Goal: Task Accomplishment & Management: Complete application form

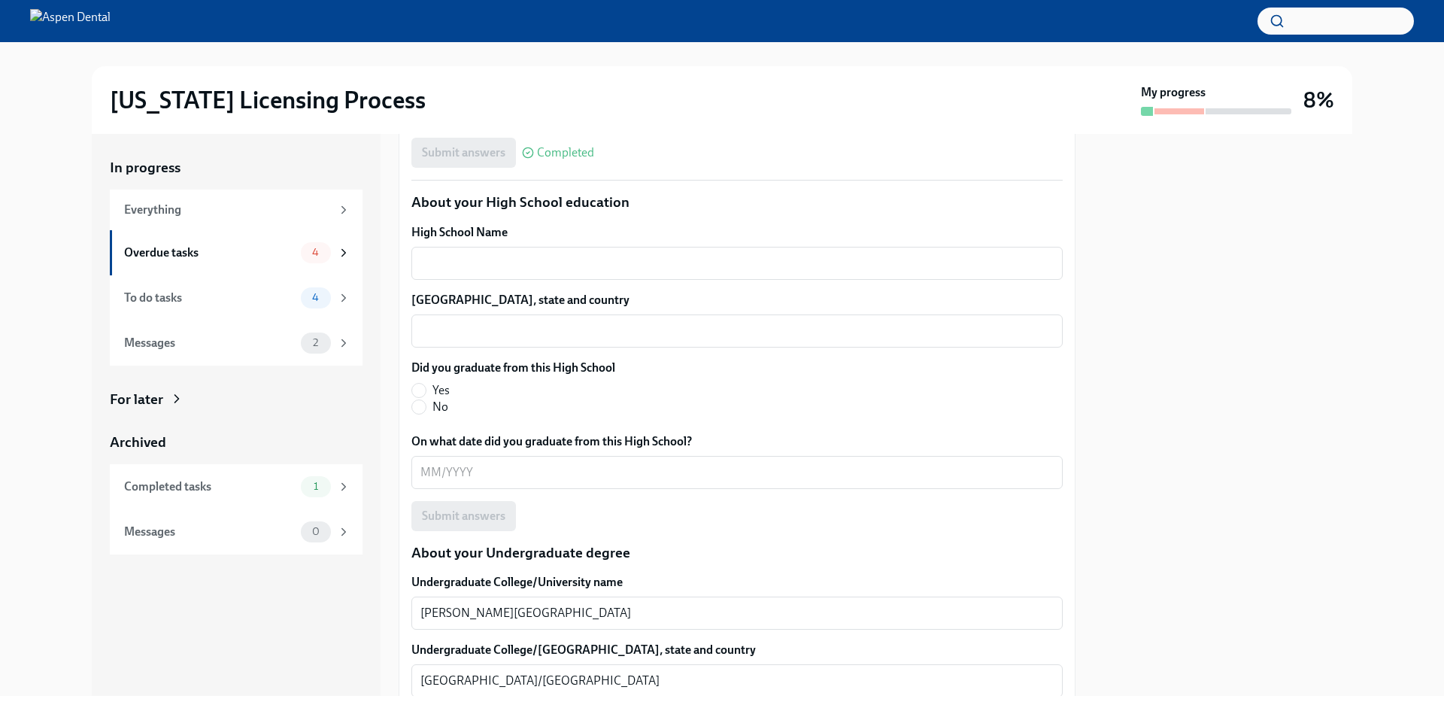
scroll to position [903, 0]
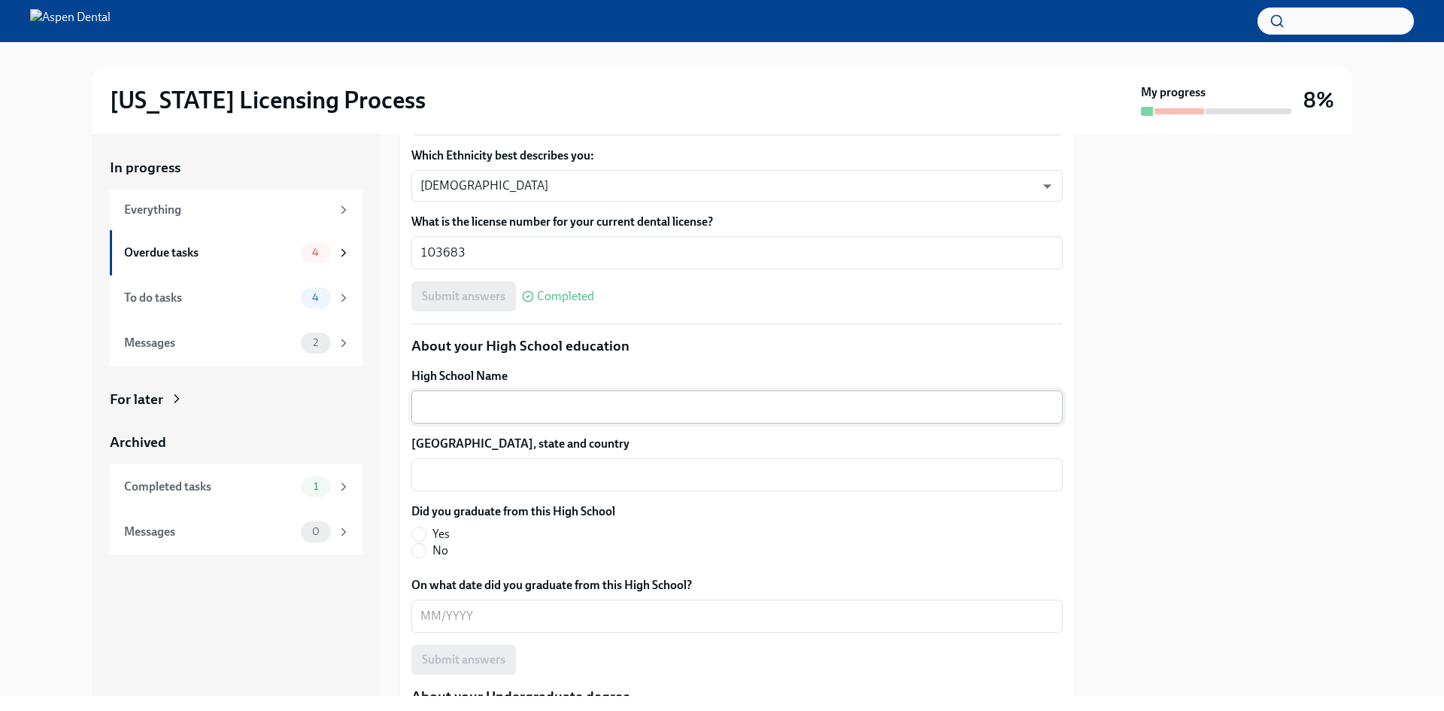
click at [591, 417] on div "x ​" at bounding box center [736, 406] width 651 height 33
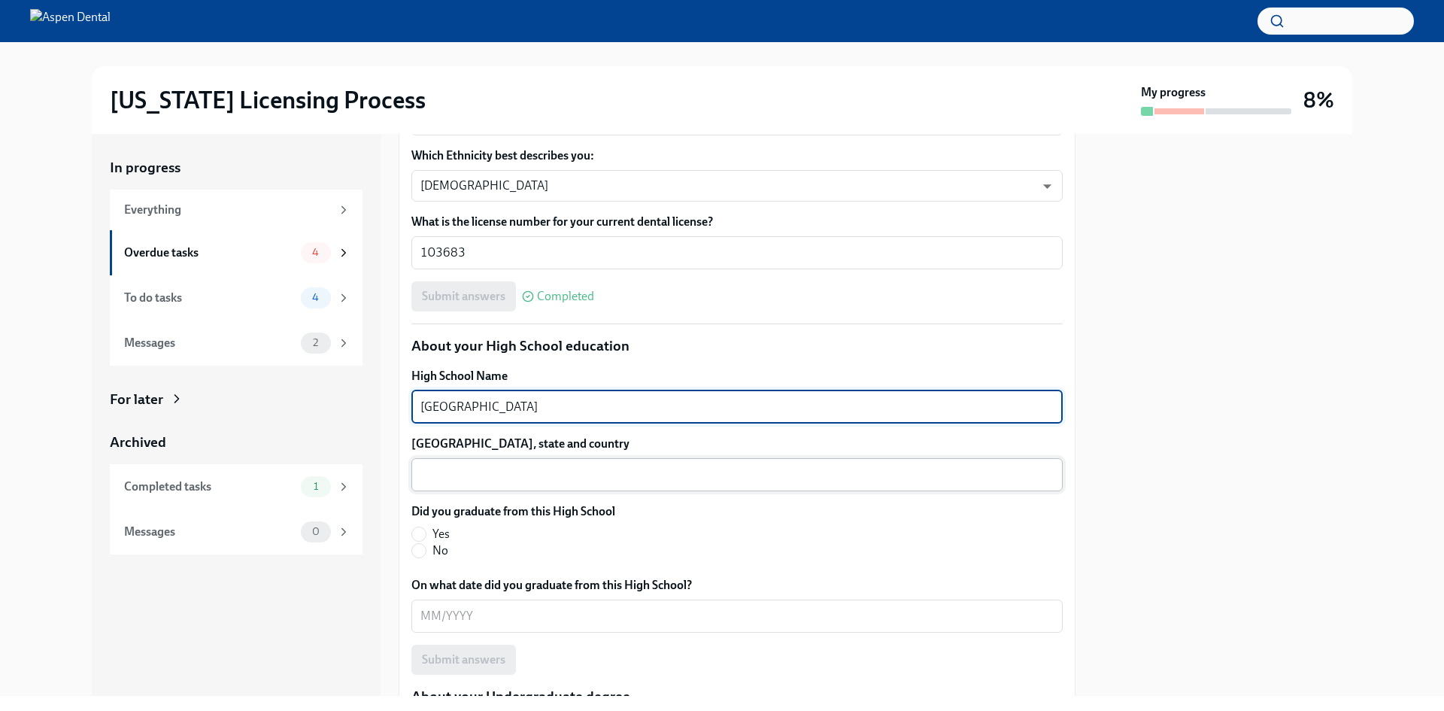
type textarea "[GEOGRAPHIC_DATA]"
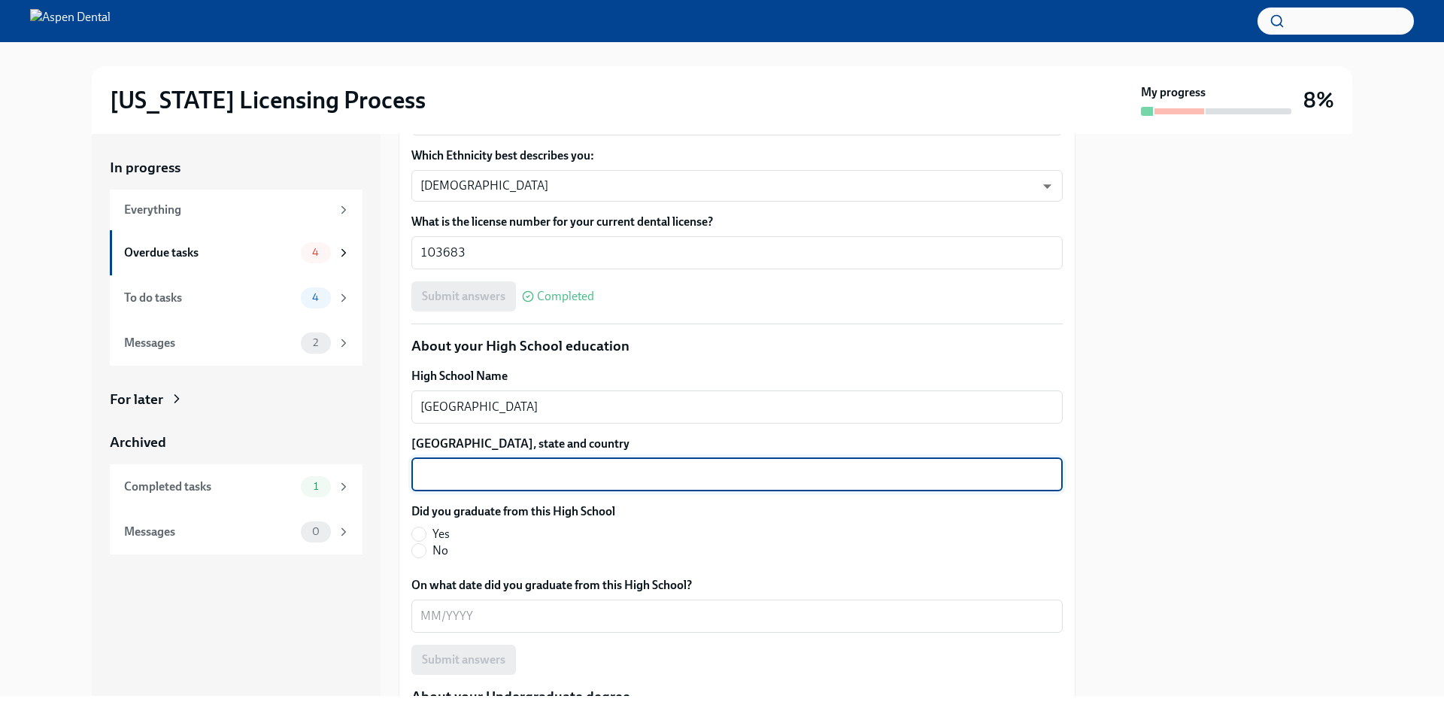
click at [534, 468] on textarea "[GEOGRAPHIC_DATA], state and country" at bounding box center [736, 475] width 633 height 18
type textarea "[GEOGRAPHIC_DATA]/[GEOGRAPHIC_DATA]"
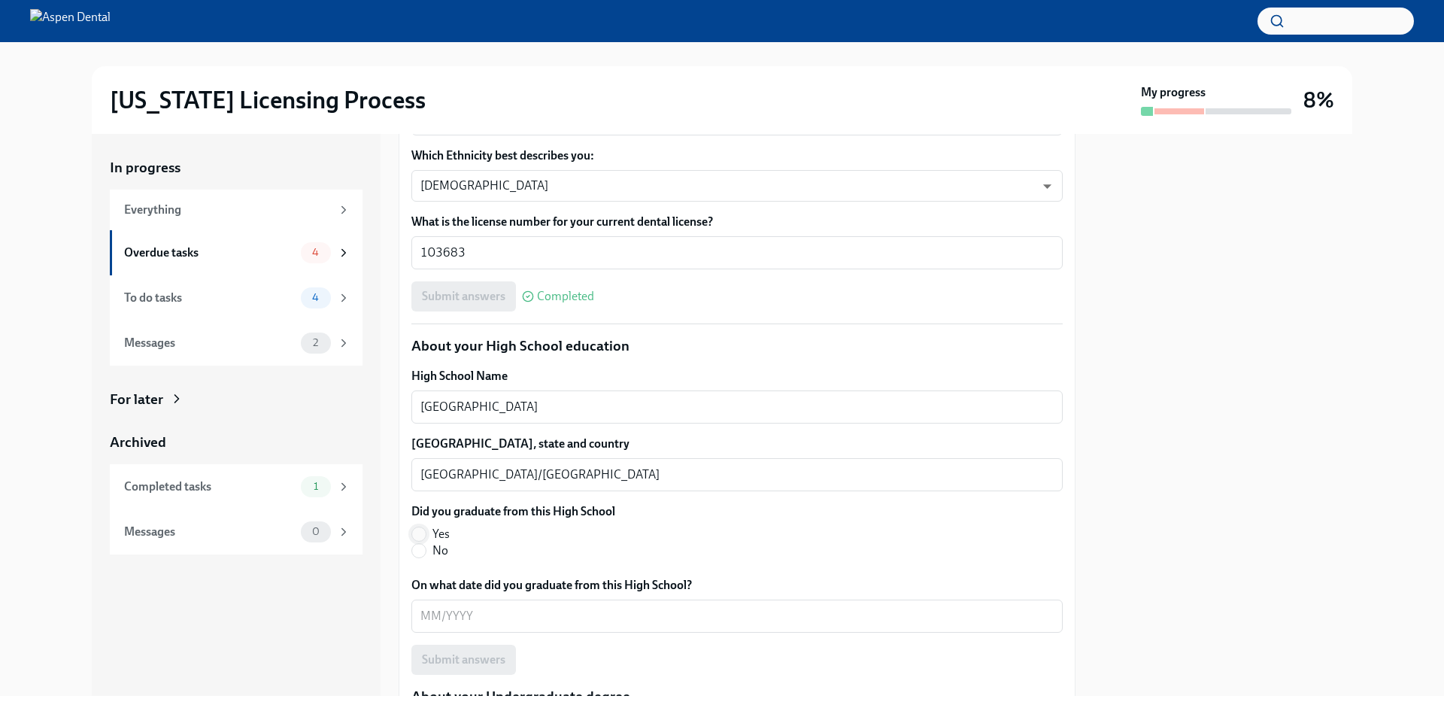
click at [421, 531] on input "Yes" at bounding box center [419, 534] width 14 height 14
radio input "true"
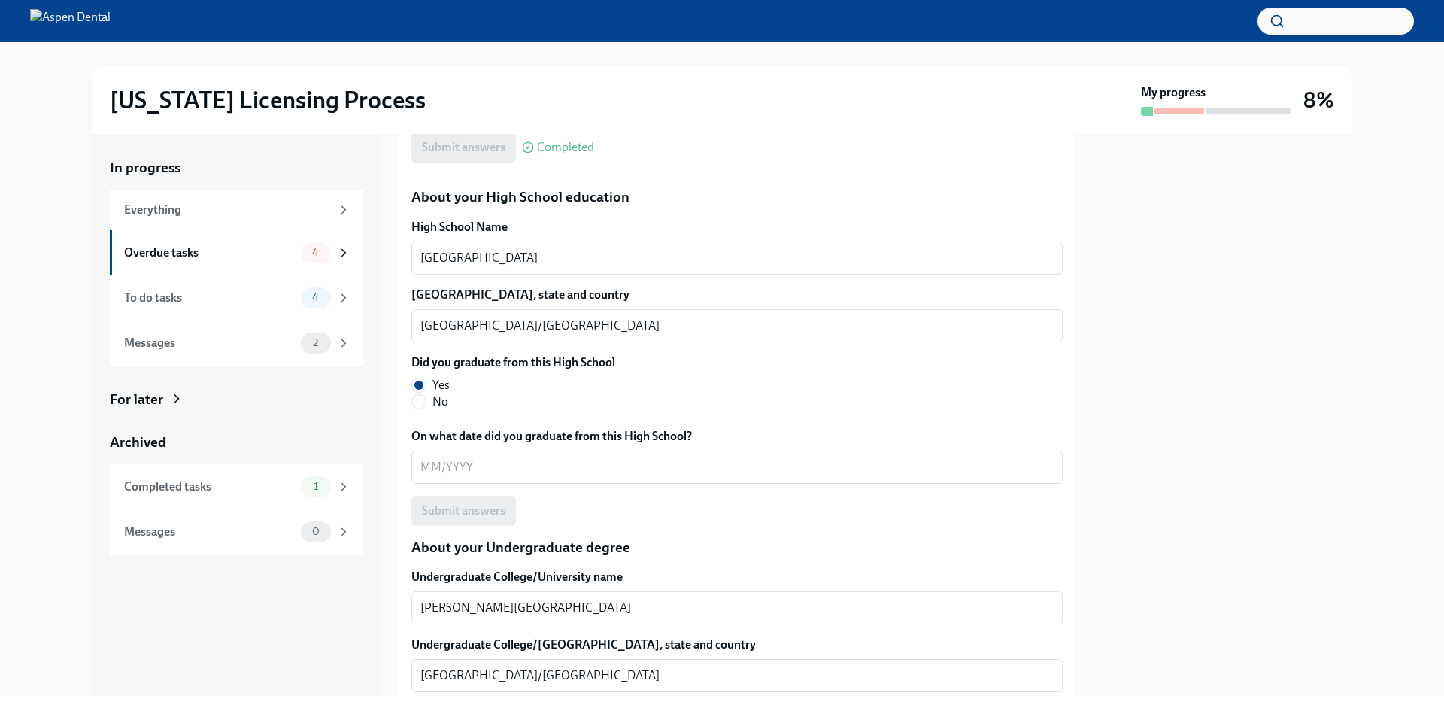
scroll to position [1053, 0]
click at [511, 467] on textarea "On what date did you graduate from this High School?" at bounding box center [736, 466] width 633 height 18
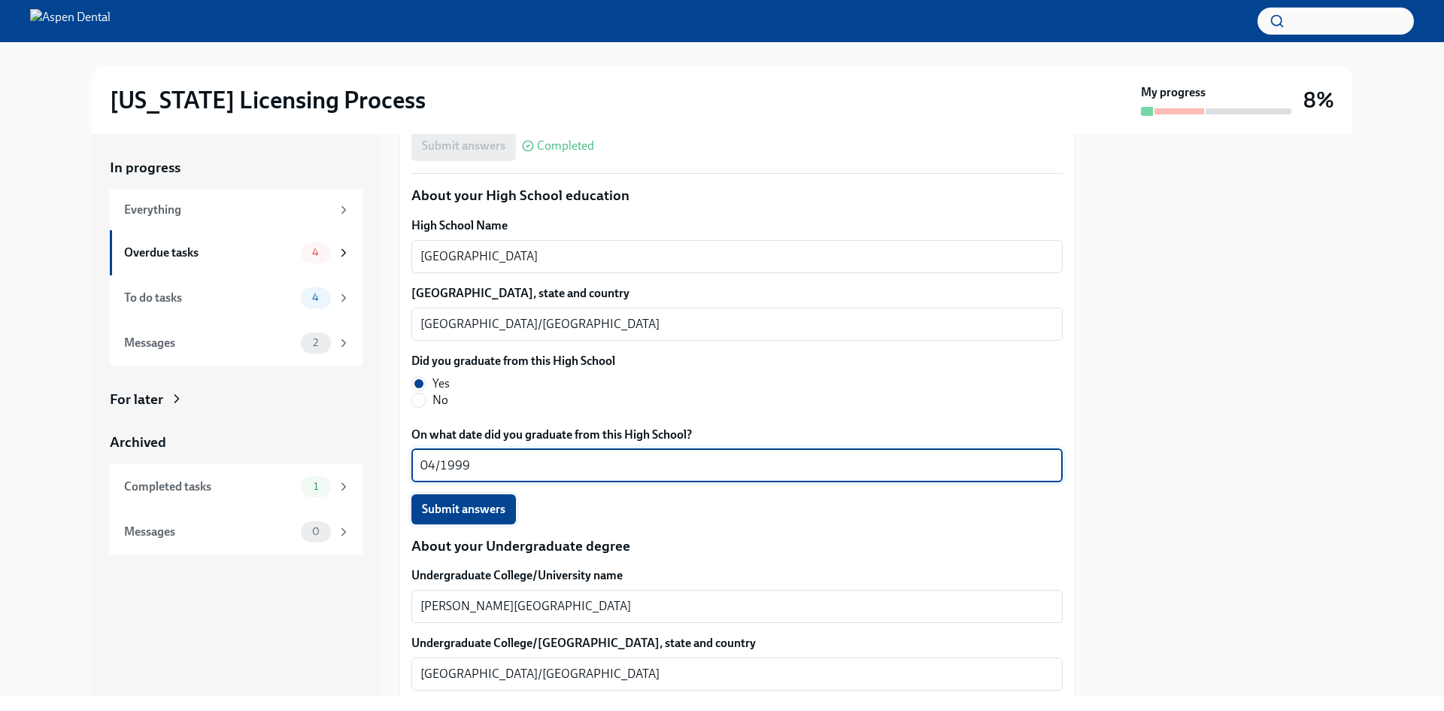
type textarea "04/1999"
click at [490, 512] on span "Submit answers" at bounding box center [463, 509] width 83 height 15
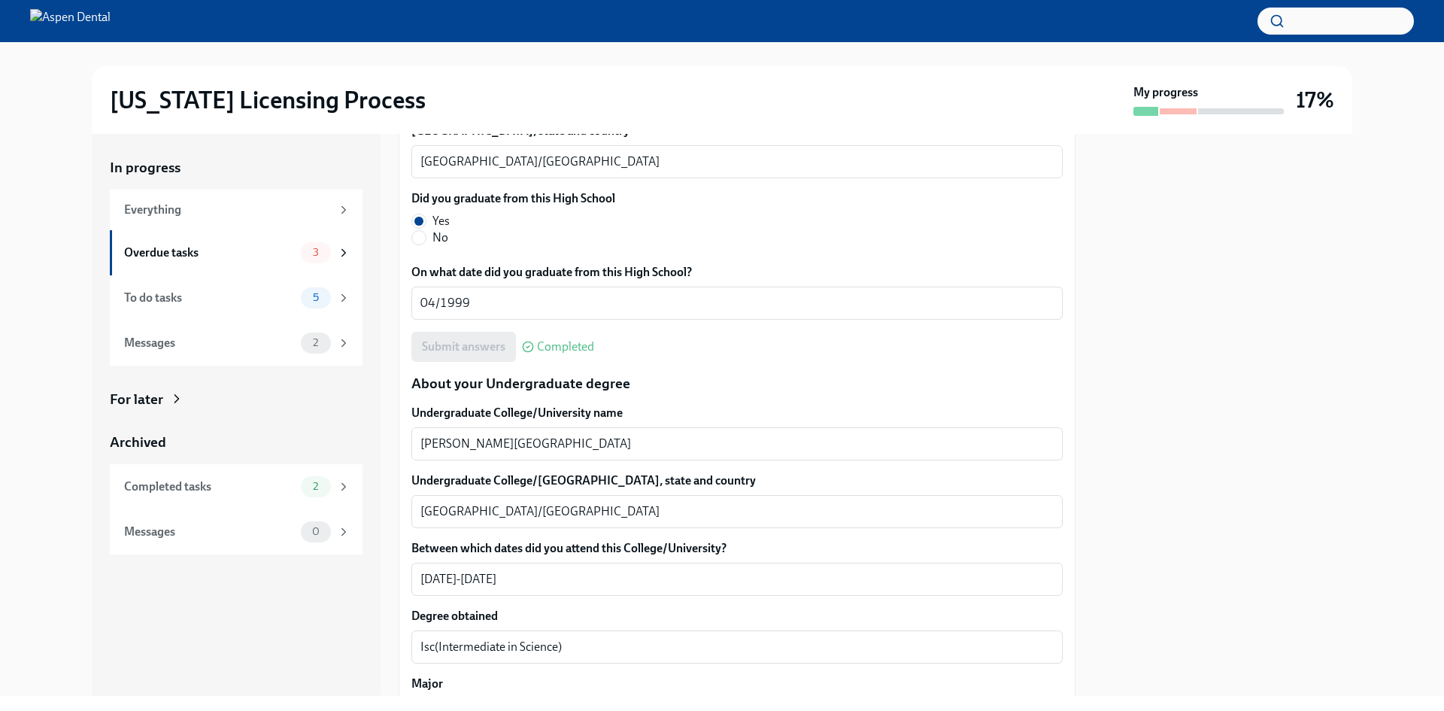
scroll to position [1203, 0]
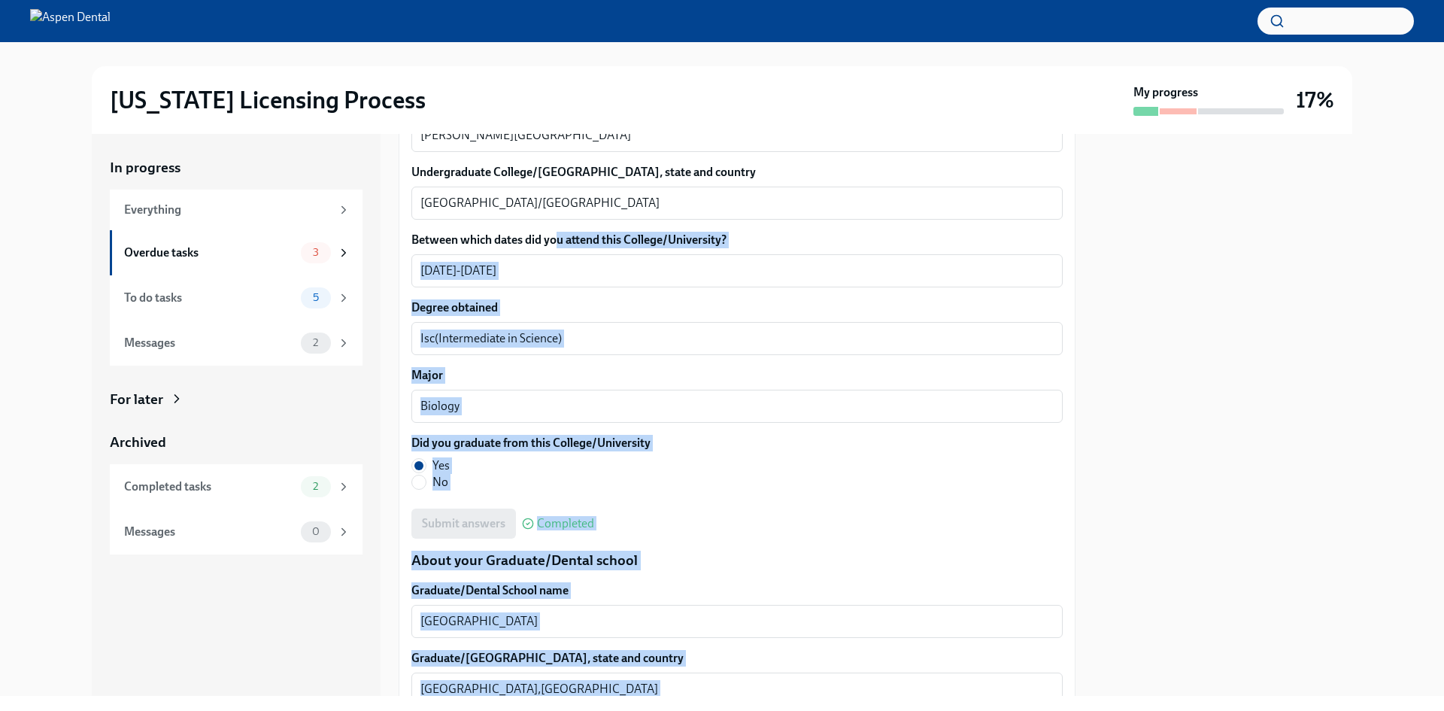
drag, startPoint x: 558, startPoint y: 559, endPoint x: 604, endPoint y: 746, distance: 192.8
click at [604, 710] on html "[US_STATE] Licensing Process My progress 17% In progress Everything Overdue tas…" at bounding box center [722, 355] width 1444 height 711
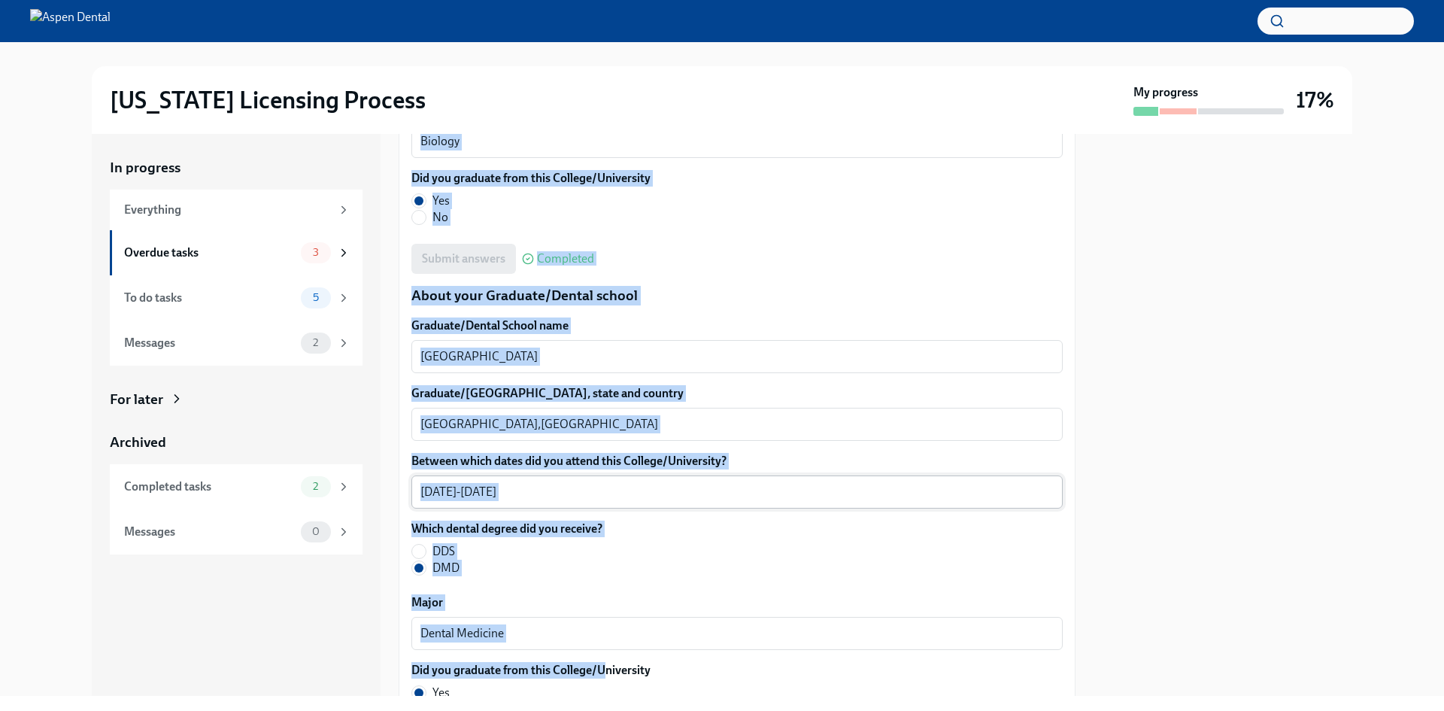
click at [958, 505] on div "[DATE][PHONE_NUMBER][DATE] ​" at bounding box center [736, 491] width 651 height 33
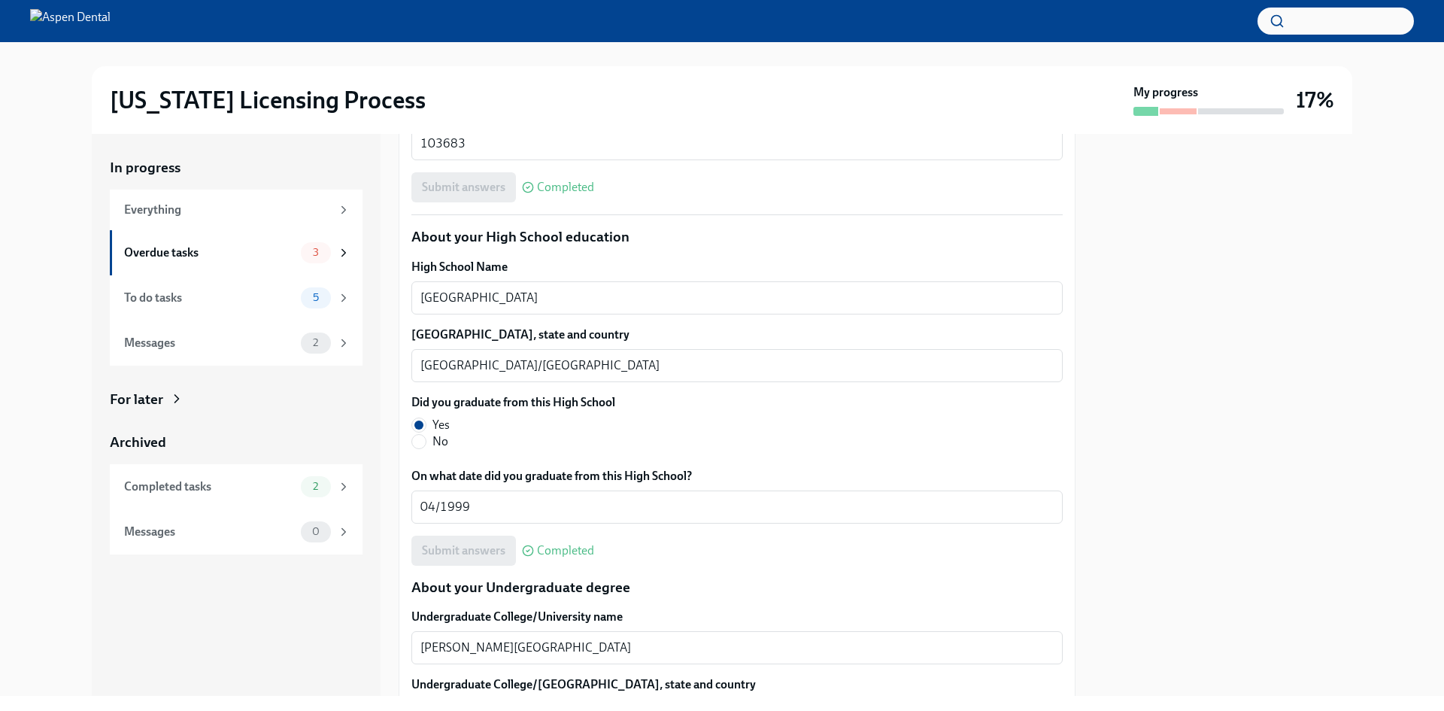
scroll to position [1036, 0]
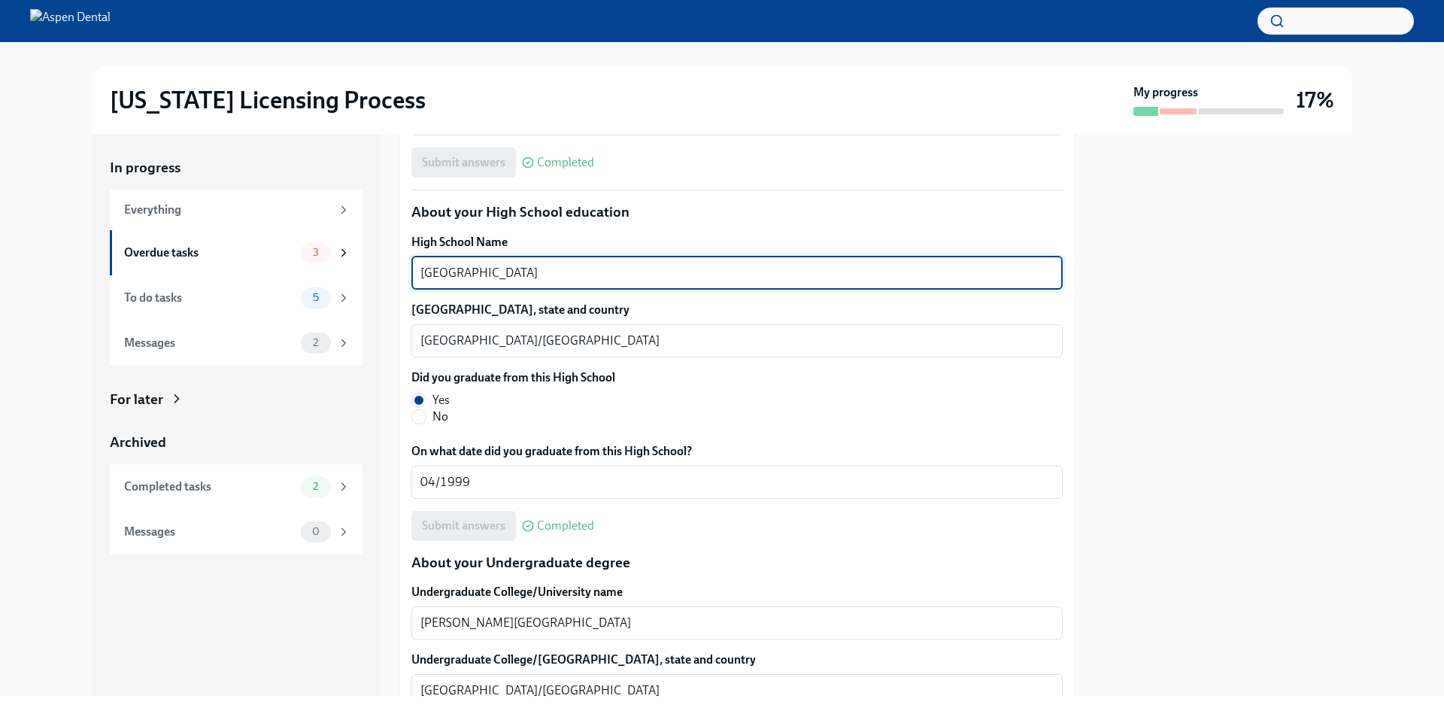
click at [582, 274] on textarea "[GEOGRAPHIC_DATA]" at bounding box center [736, 273] width 633 height 18
type textarea "G"
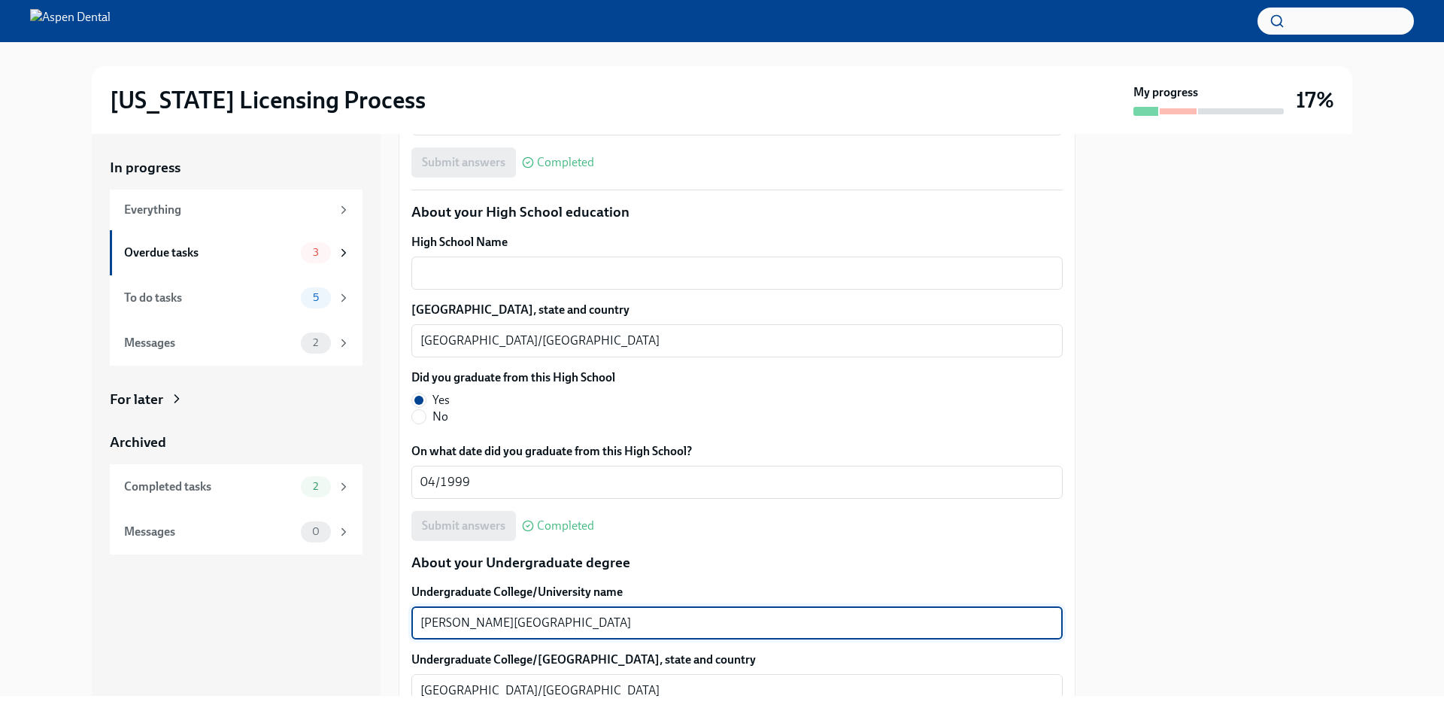
drag, startPoint x: 541, startPoint y: 620, endPoint x: 412, endPoint y: 623, distance: 128.6
click at [412, 623] on div "[PERSON_NAME] Campus x ​" at bounding box center [736, 622] width 651 height 33
click at [463, 274] on textarea "High School Name" at bounding box center [736, 273] width 633 height 18
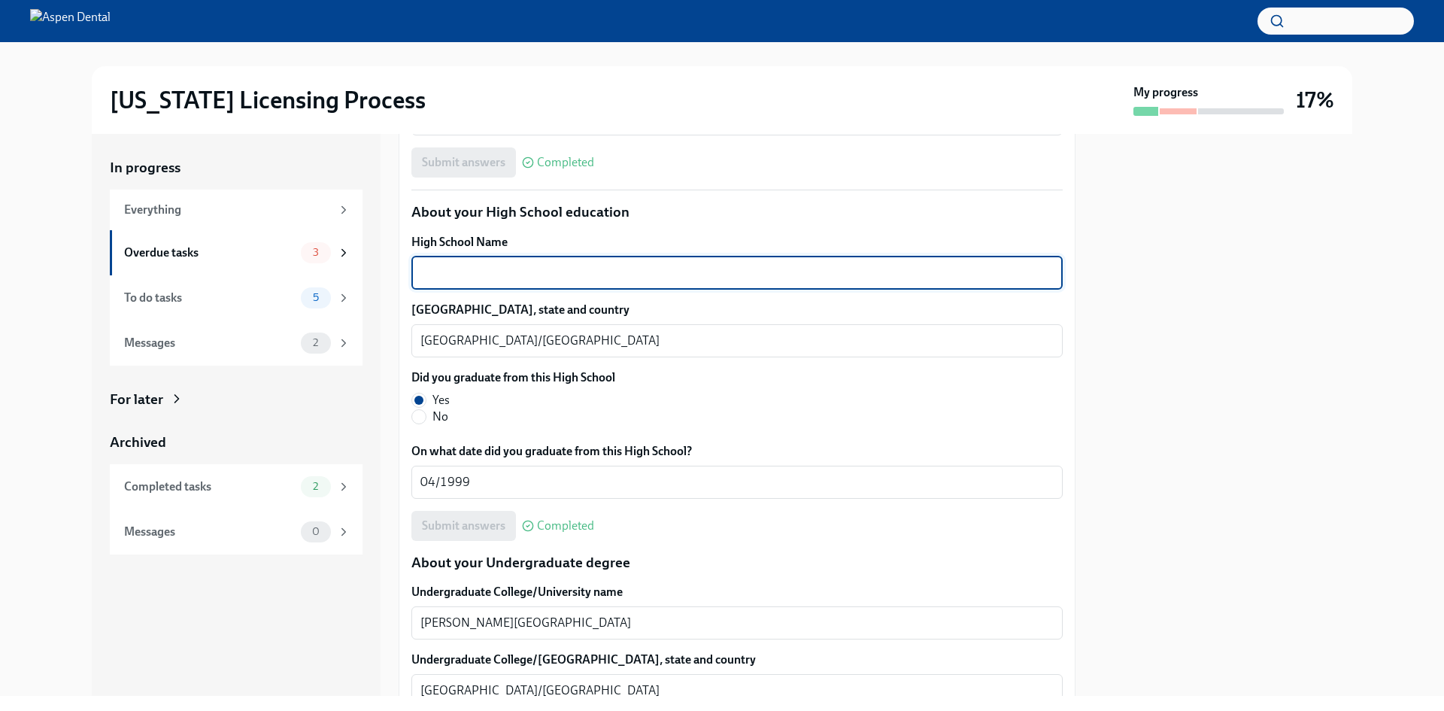
paste textarea "[PERSON_NAME][GEOGRAPHIC_DATA]"
click at [493, 272] on textarea "[PERSON_NAME][GEOGRAPHIC_DATA]" at bounding box center [736, 273] width 633 height 18
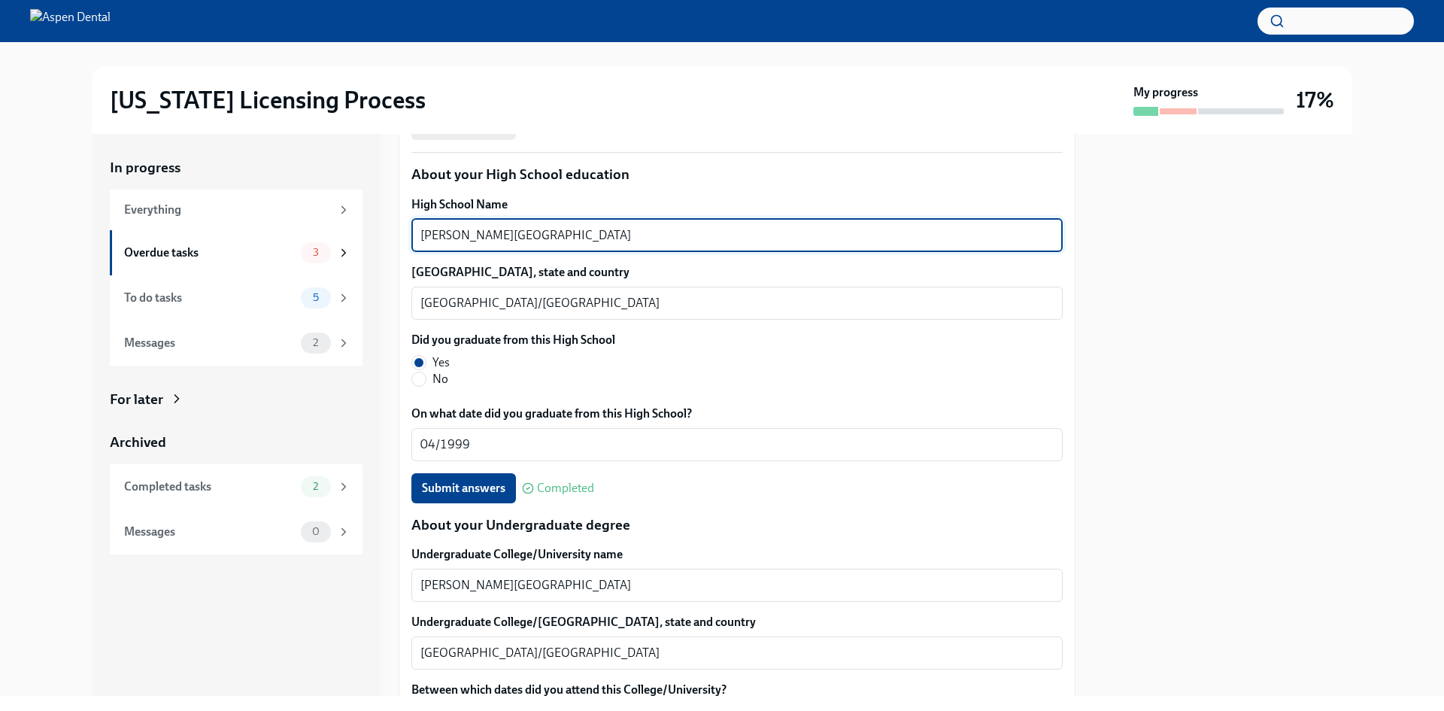
scroll to position [1112, 0]
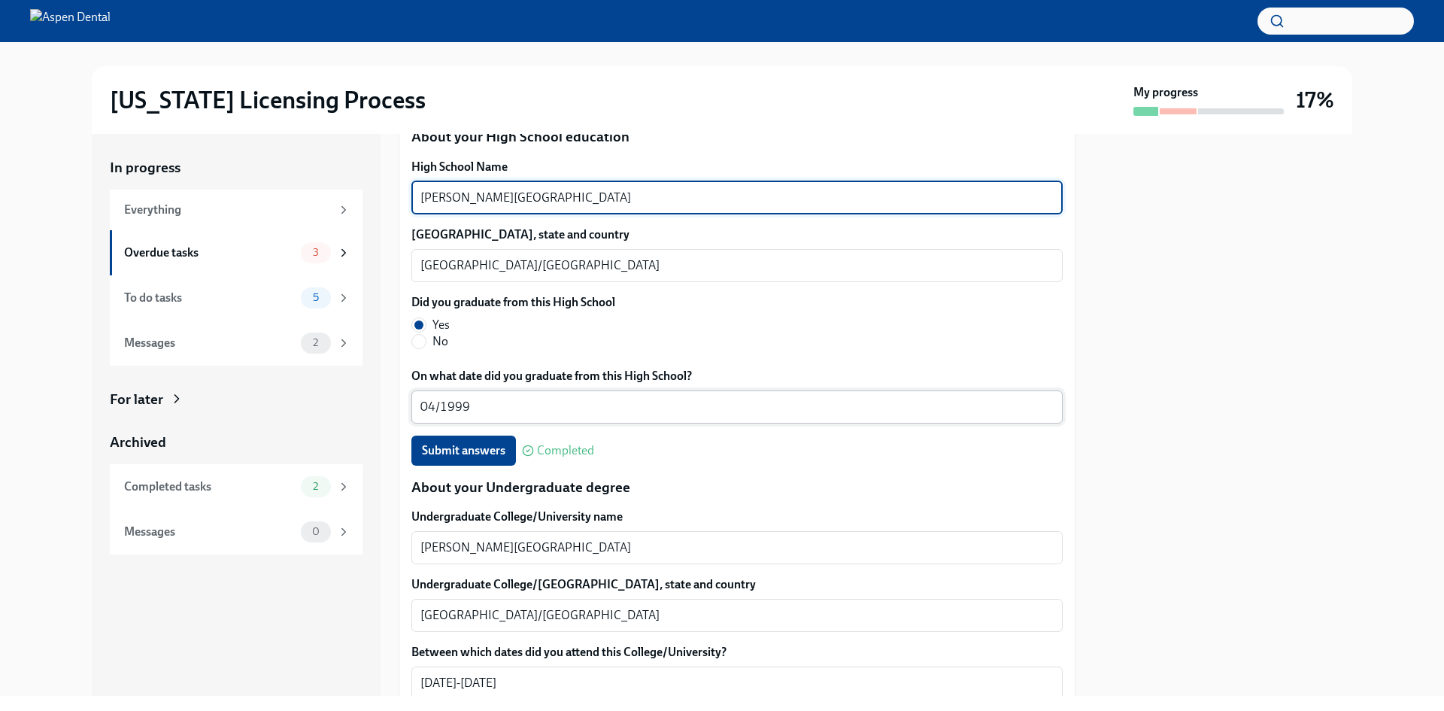
type textarea "[PERSON_NAME][GEOGRAPHIC_DATA]"
click at [475, 407] on textarea "04/1999" at bounding box center [736, 407] width 633 height 18
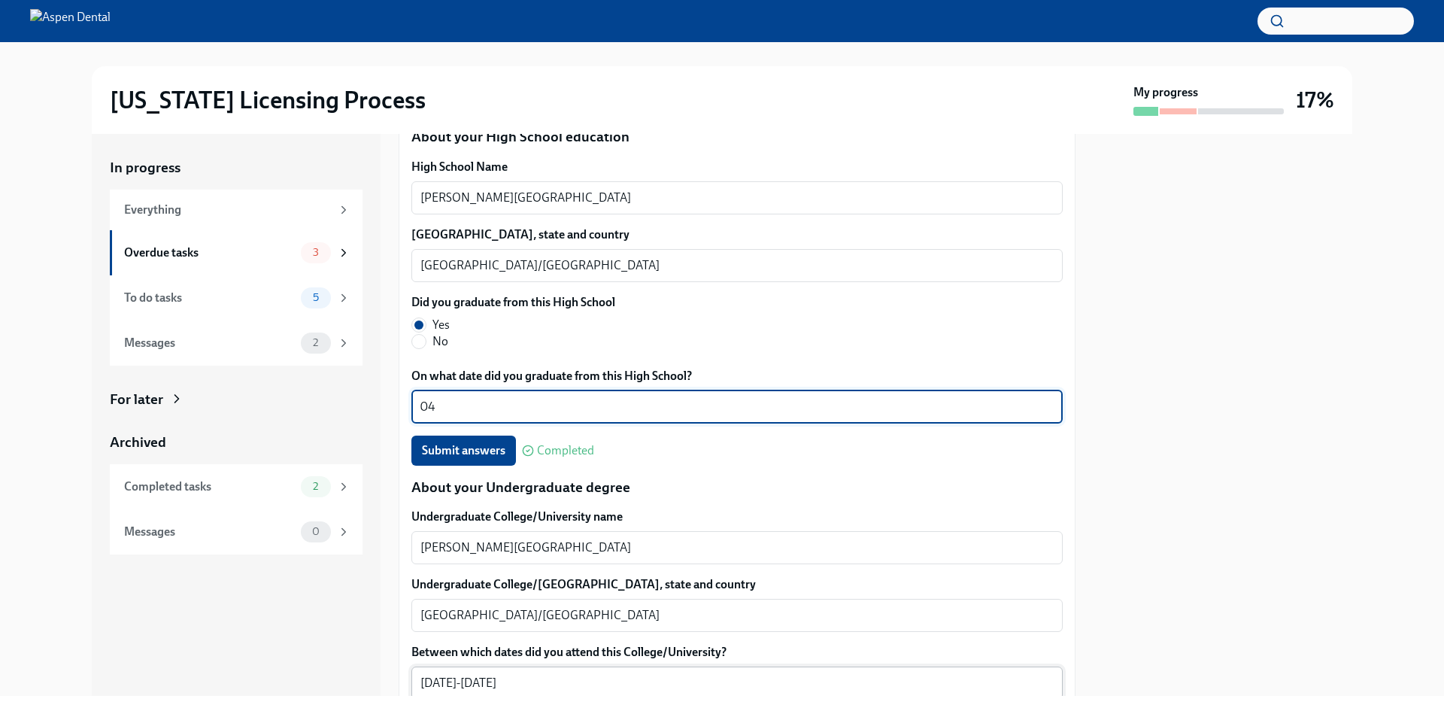
type textarea "0"
type textarea "[DATE]-[DATE]"
click at [425, 451] on span "Submit answers" at bounding box center [463, 450] width 83 height 15
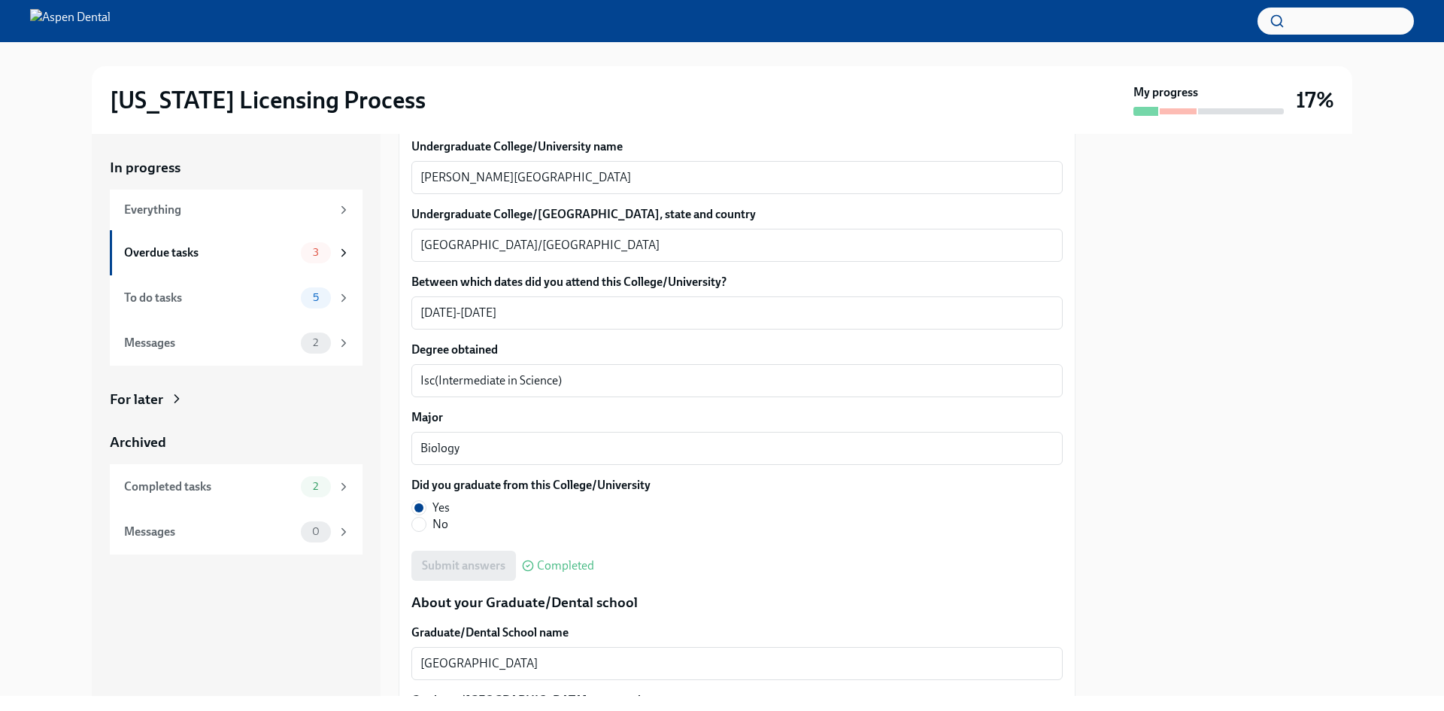
scroll to position [1262, 0]
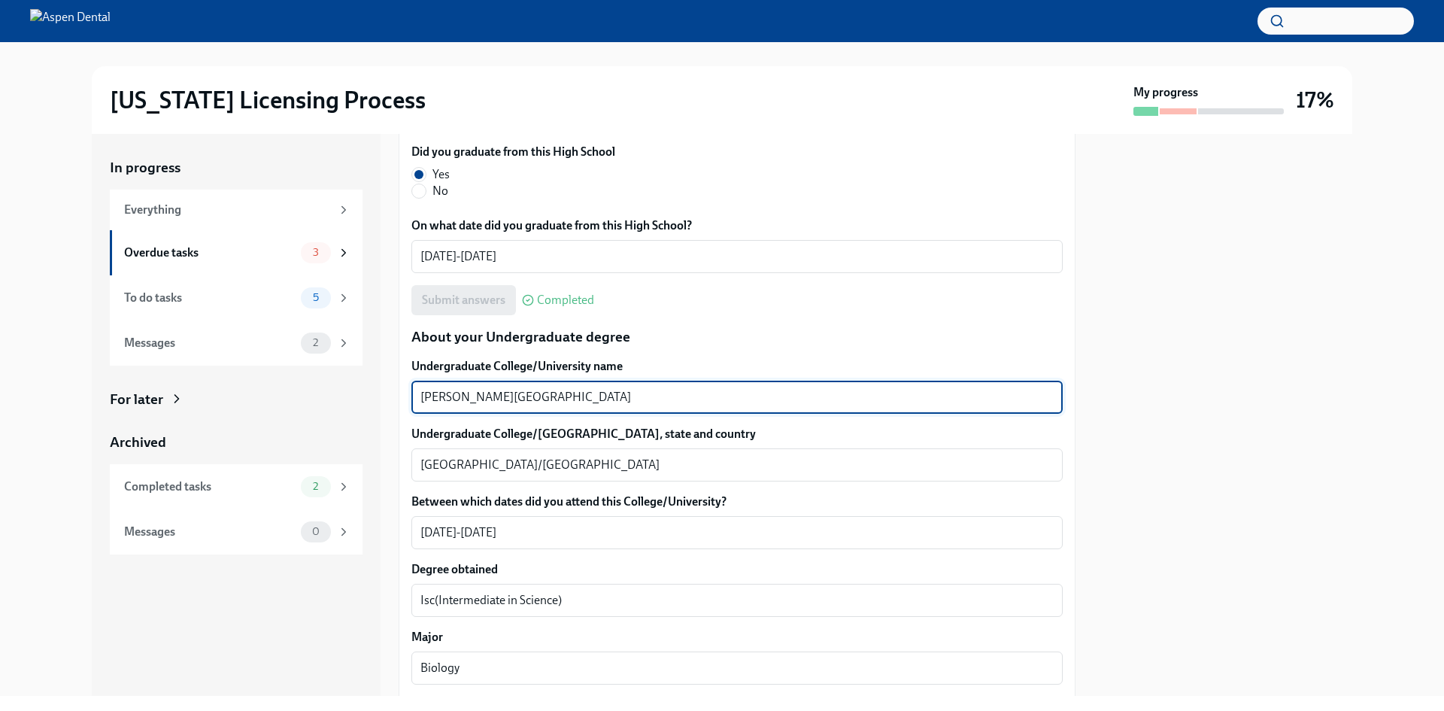
drag, startPoint x: 547, startPoint y: 391, endPoint x: 388, endPoint y: 390, distance: 158.7
click at [388, 390] on div "In progress Everything Overdue tasks 3 To do tasks 5 Messages 2 For later Archi…" at bounding box center [722, 415] width 1261 height 562
type textarea "BPKIHS"
click at [481, 466] on textarea "[GEOGRAPHIC_DATA]/[GEOGRAPHIC_DATA]" at bounding box center [736, 465] width 633 height 18
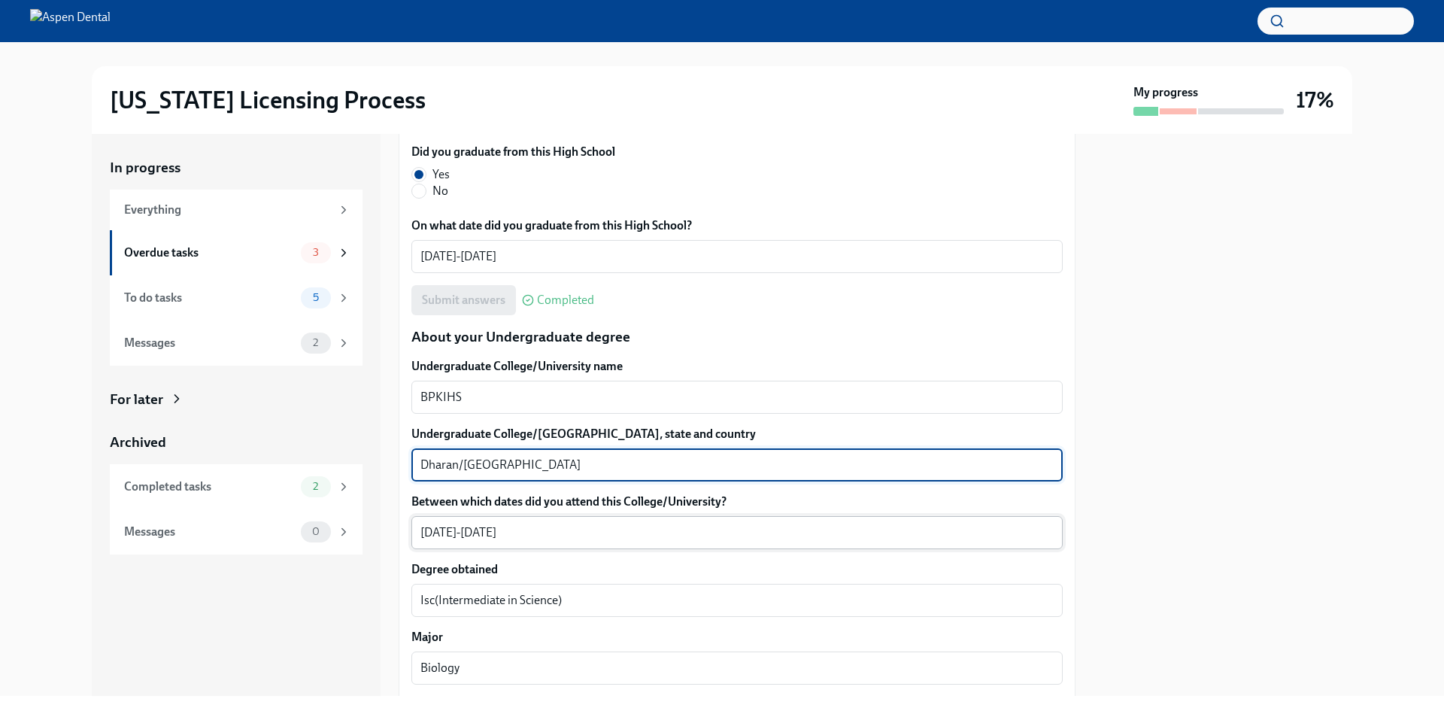
type textarea "Dharan/[GEOGRAPHIC_DATA]"
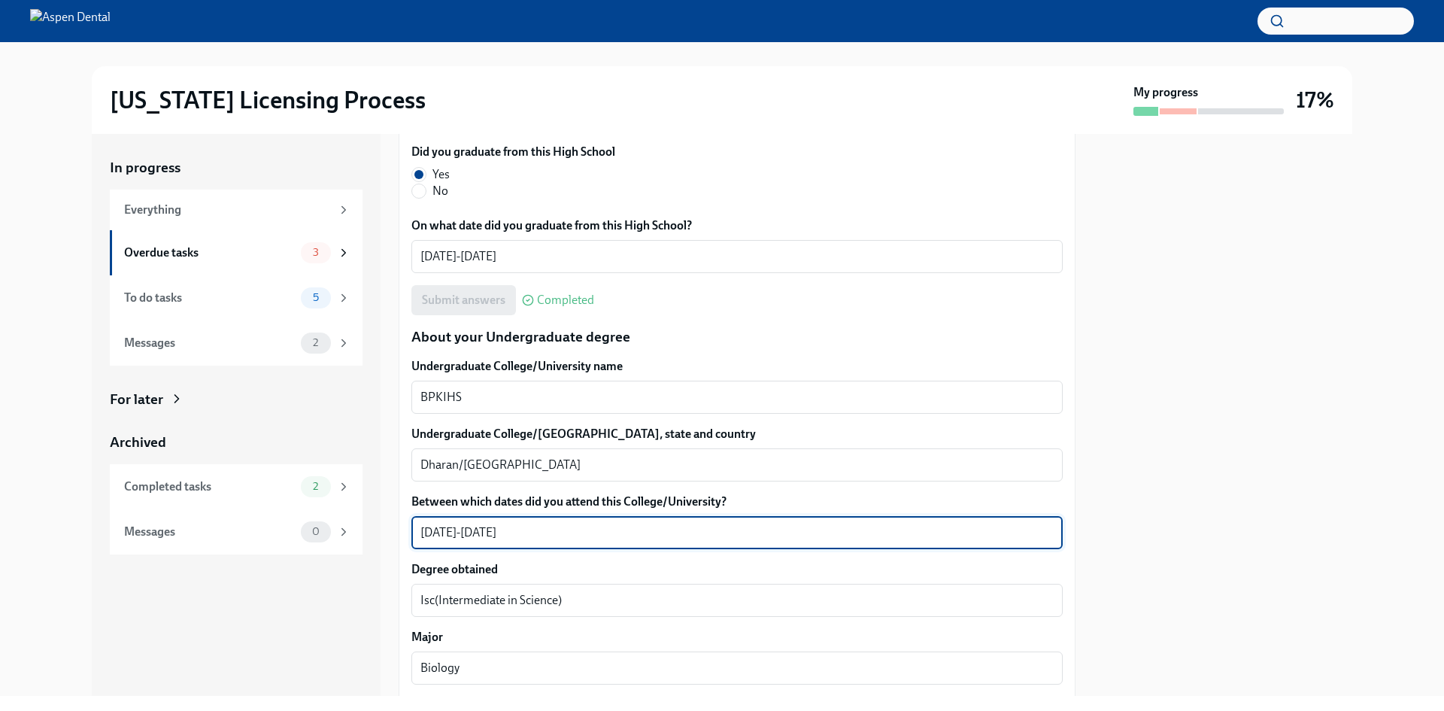
drag, startPoint x: 499, startPoint y: 524, endPoint x: 387, endPoint y: 518, distance: 113.0
click at [387, 518] on div "In progress Everything Overdue tasks 3 To do tasks 5 Messages 2 For later Archi…" at bounding box center [722, 415] width 1261 height 562
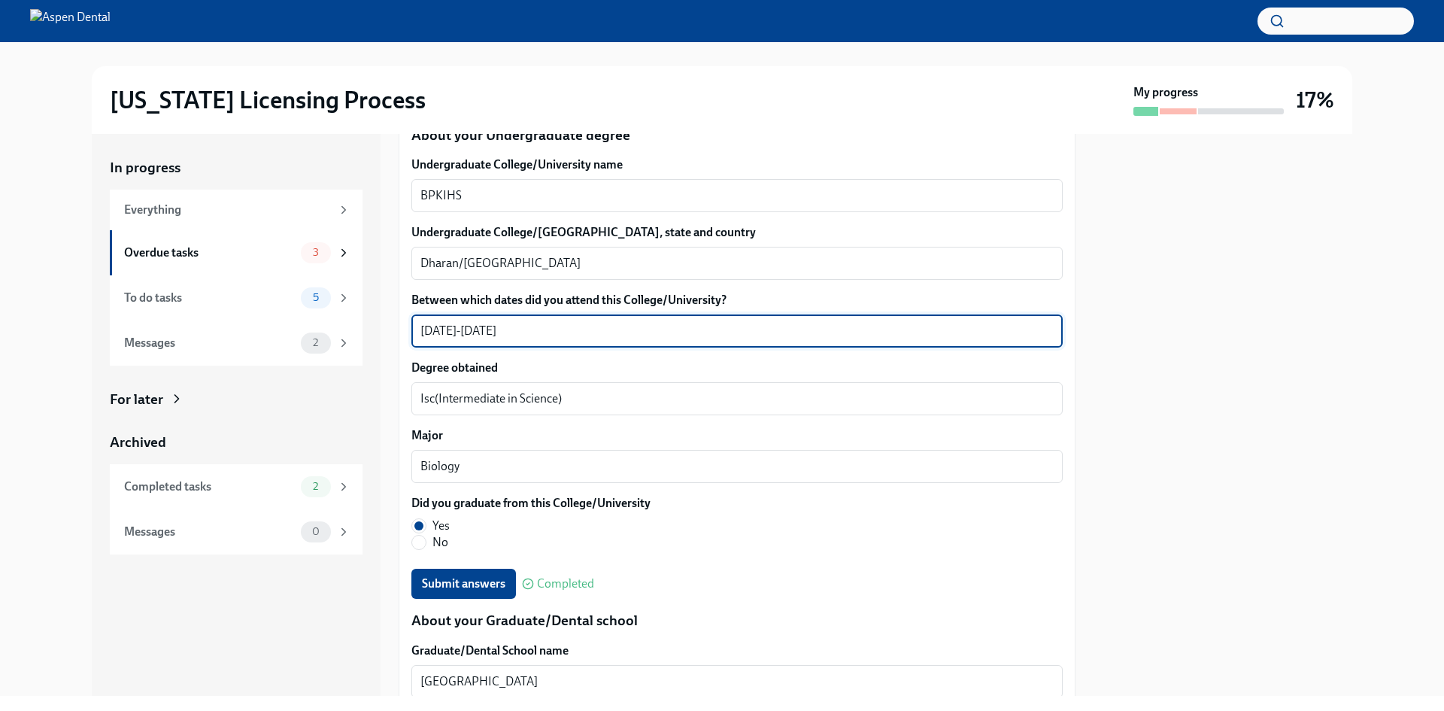
scroll to position [1563, 0]
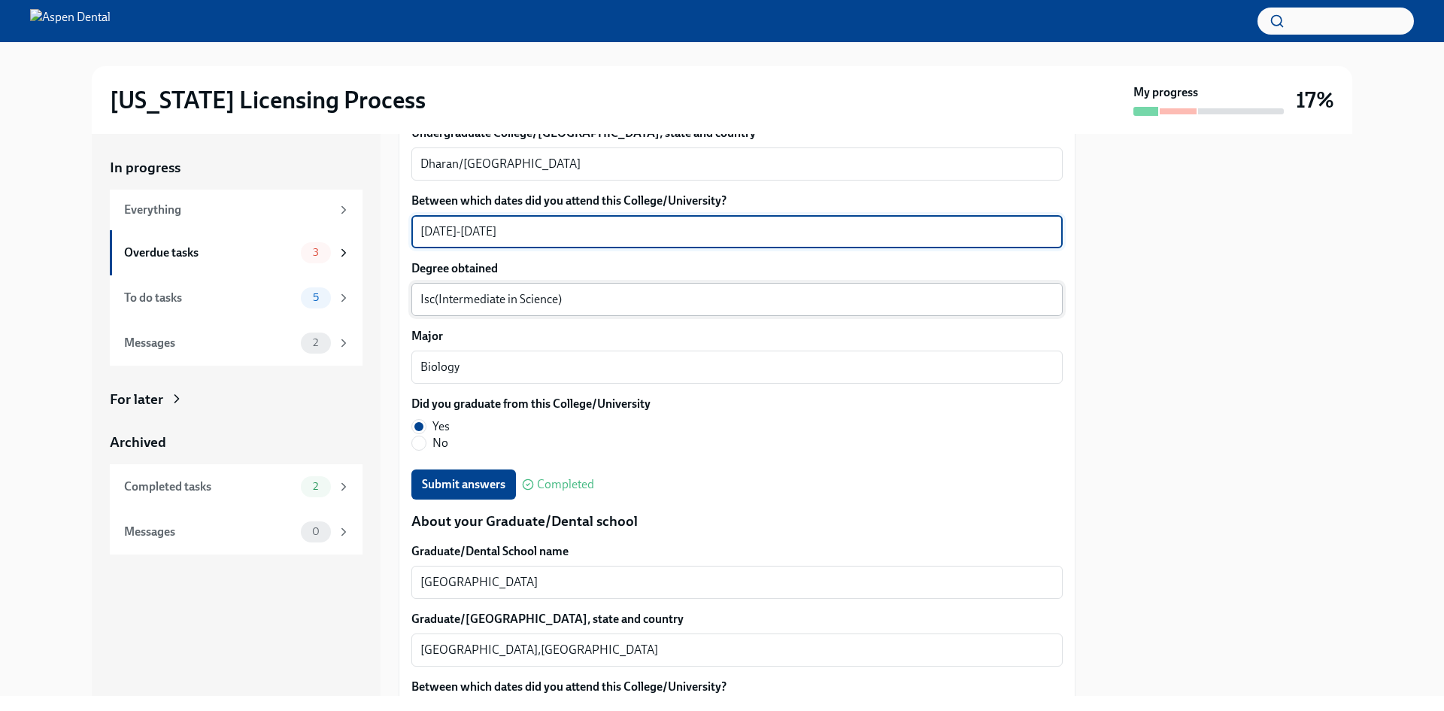
type textarea "[DATE]-[DATE]"
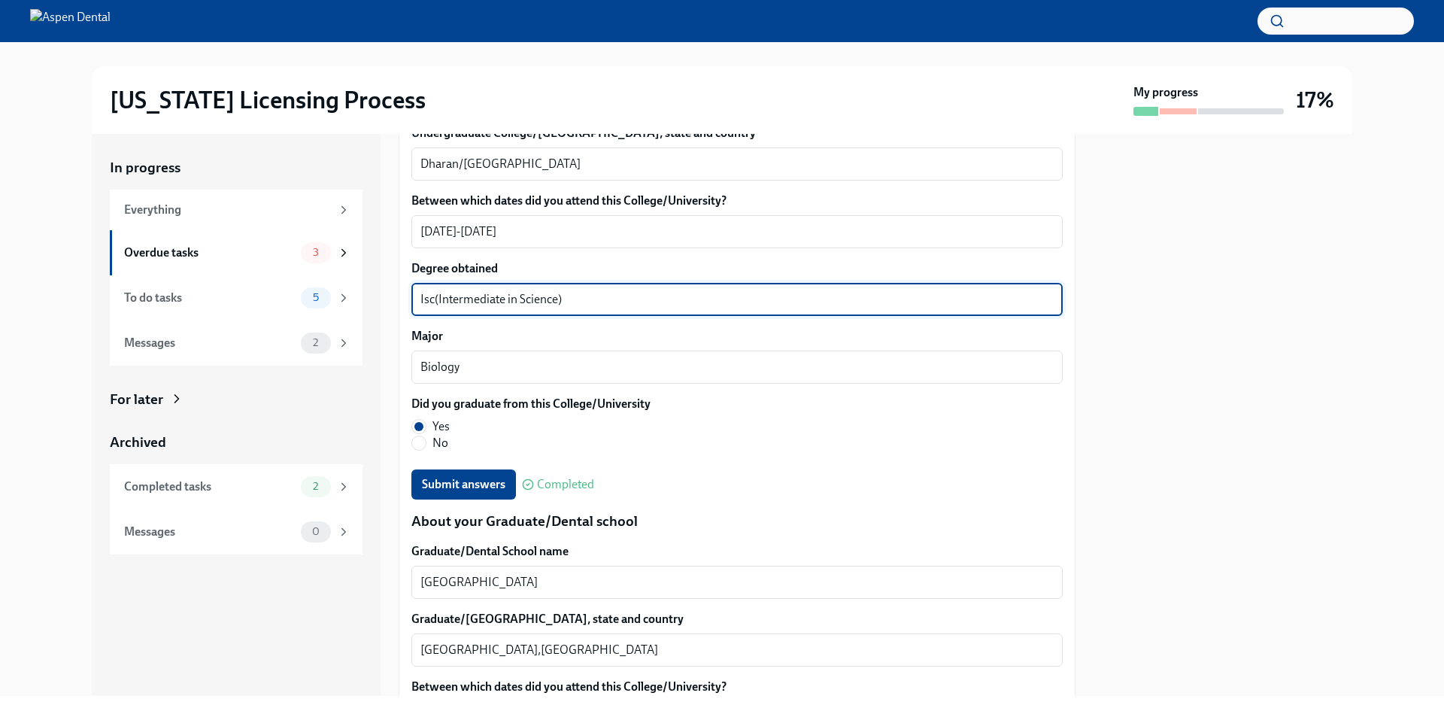
drag, startPoint x: 578, startPoint y: 298, endPoint x: 403, endPoint y: 296, distance: 174.5
click at [403, 296] on div "We will fill out the [US_STATE] State Application Form on your behalf – we'll j…" at bounding box center [737, 381] width 677 height 3238
type textarea "BDS"
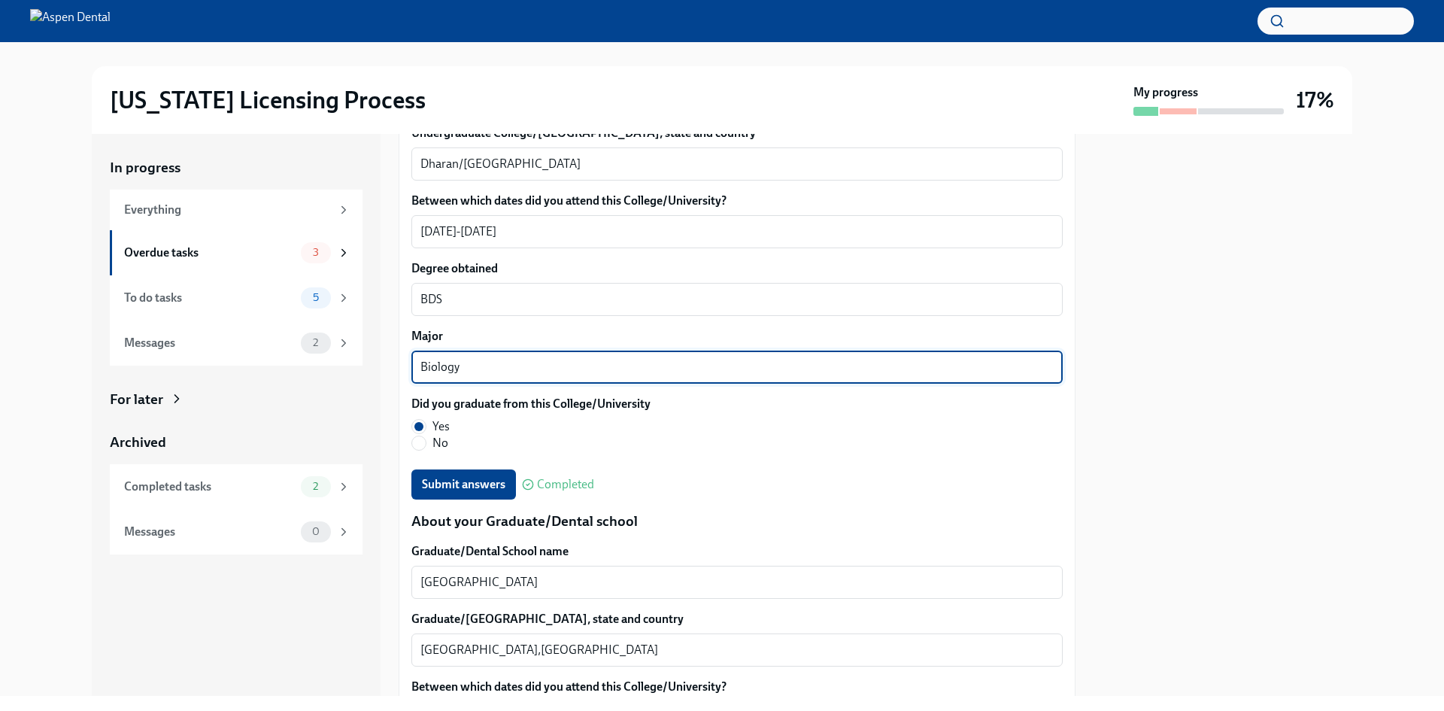
drag, startPoint x: 480, startPoint y: 368, endPoint x: 400, endPoint y: 363, distance: 79.9
click at [400, 363] on div "We will fill out the [US_STATE] State Application Form on your behalf – we'll j…" at bounding box center [737, 381] width 677 height 3238
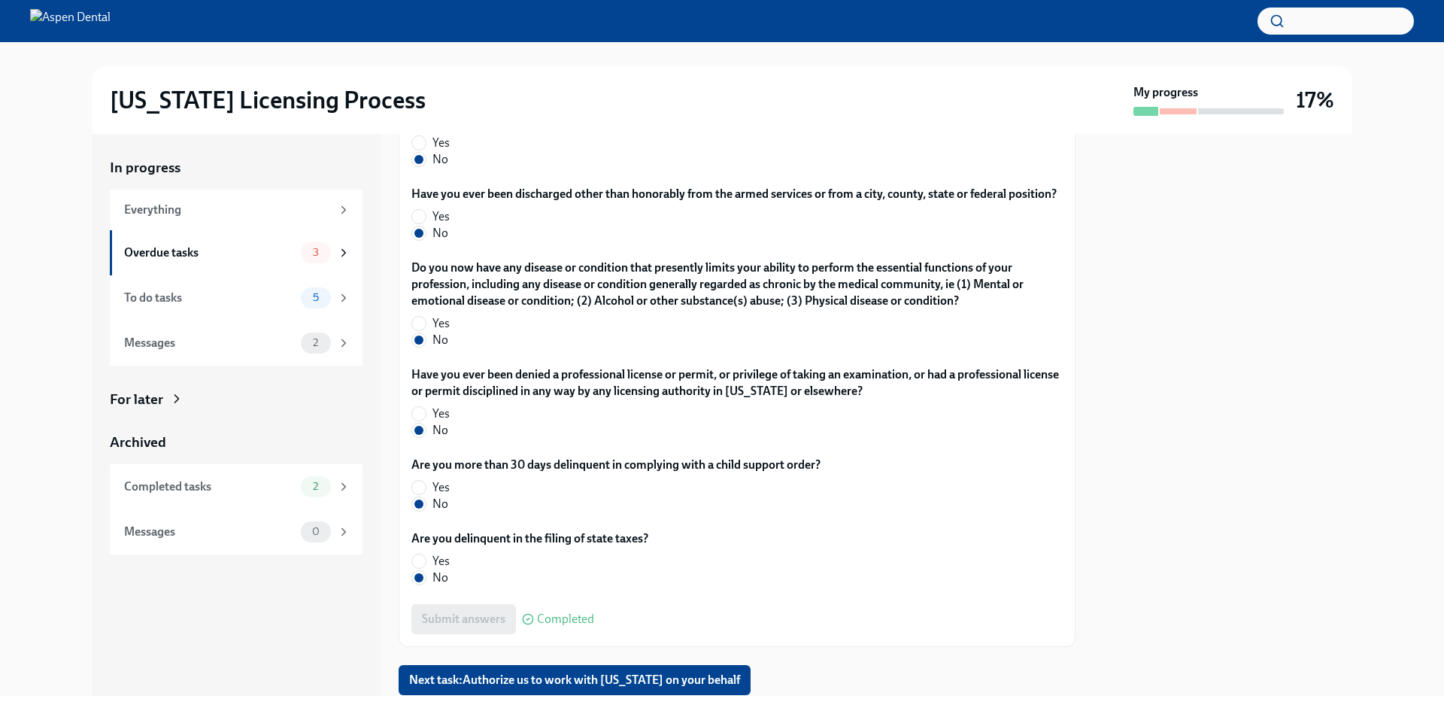
scroll to position [2981, 0]
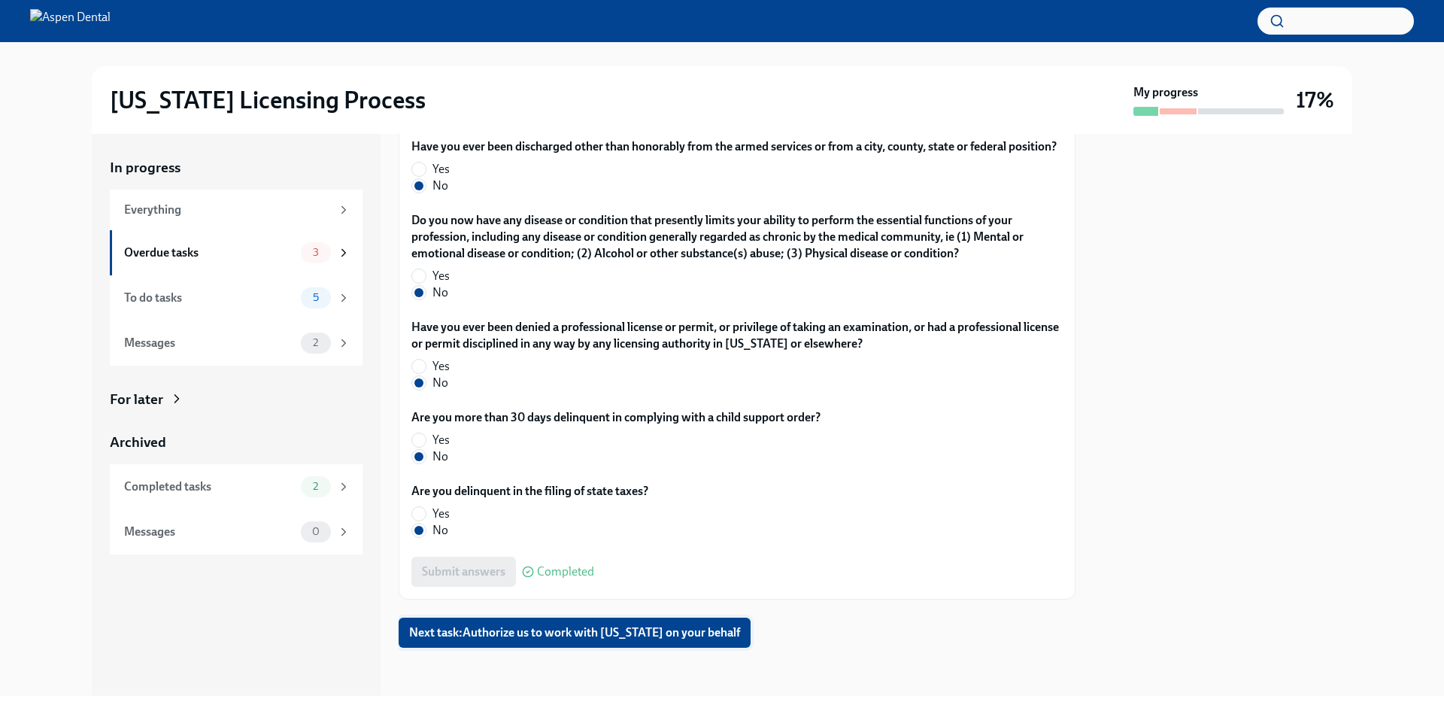
type textarea "Dental Sciences"
click at [590, 634] on span "Next task : Authorize us to work with [US_STATE] on your behalf" at bounding box center [574, 632] width 331 height 15
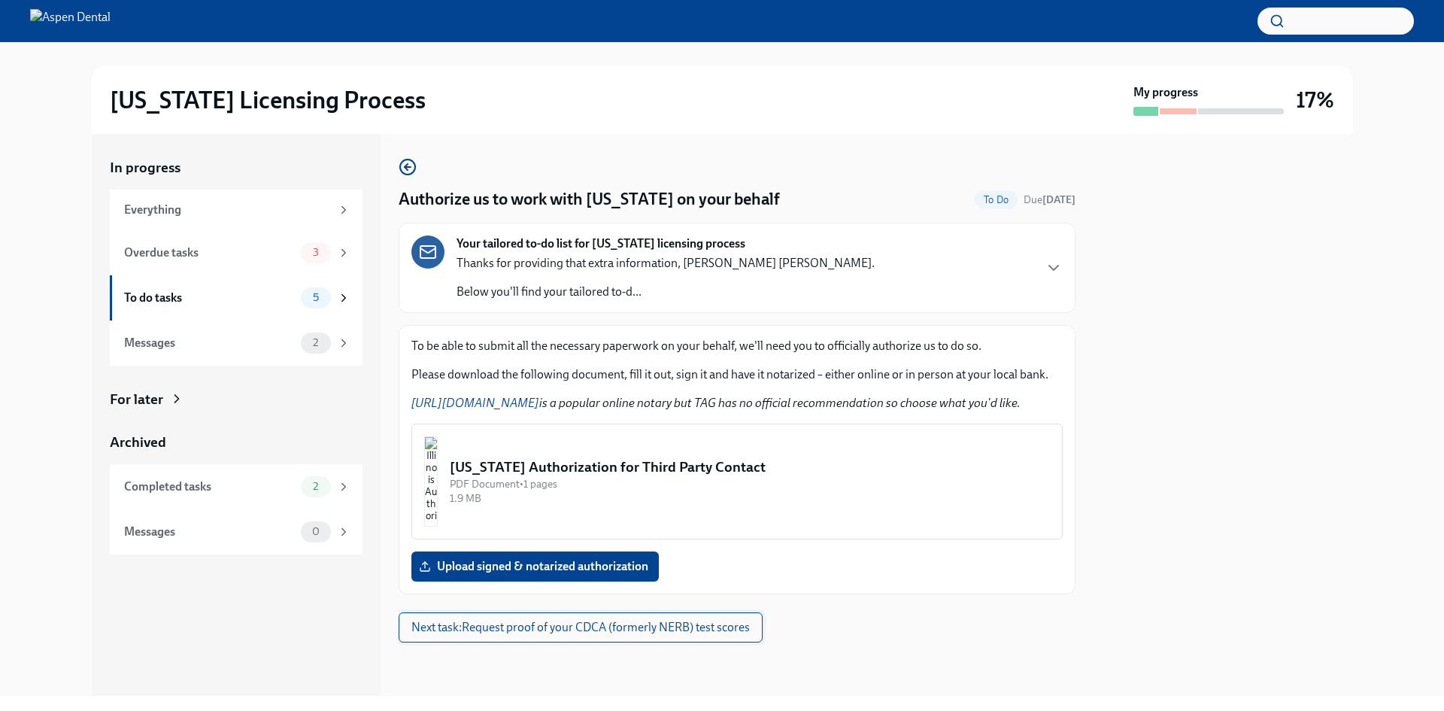
click at [532, 634] on span "Next task : Request proof of your CDCA (formerly NERB) test scores" at bounding box center [580, 627] width 338 height 15
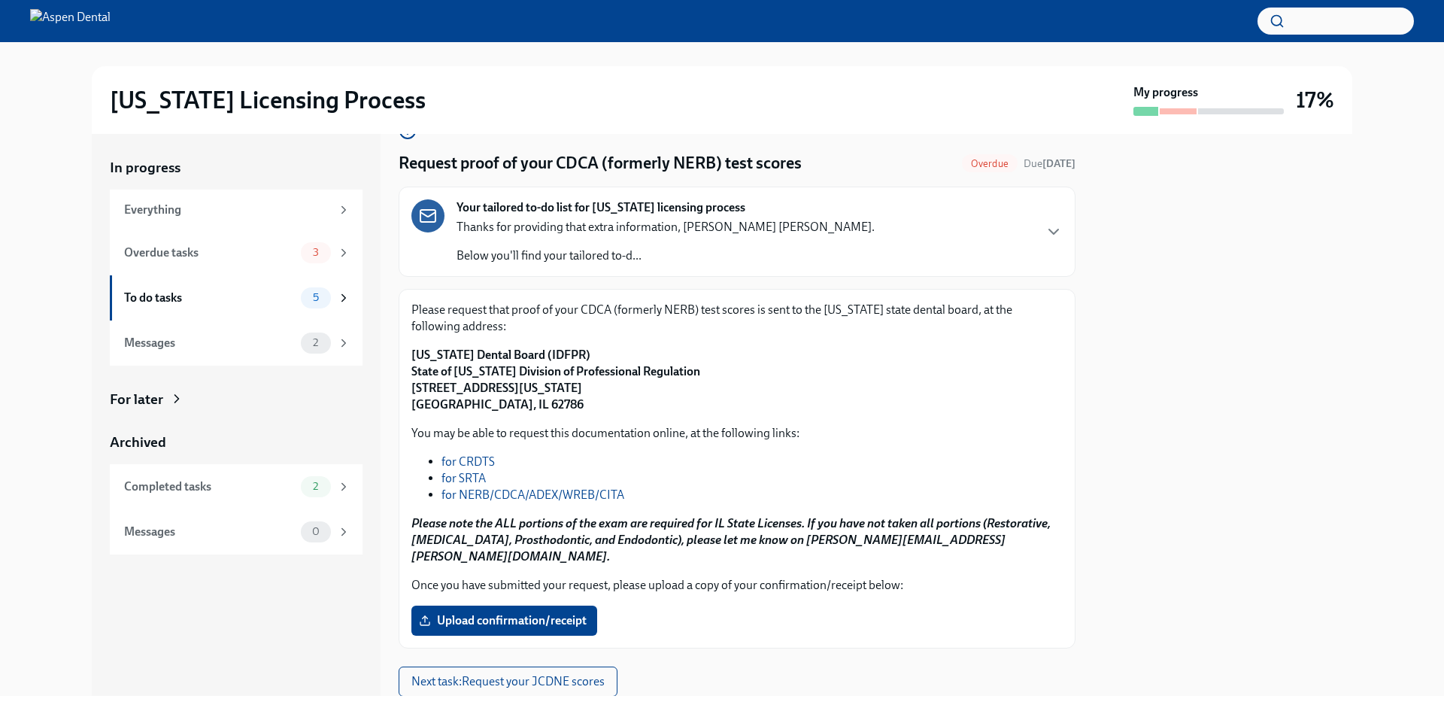
scroll to position [68, 0]
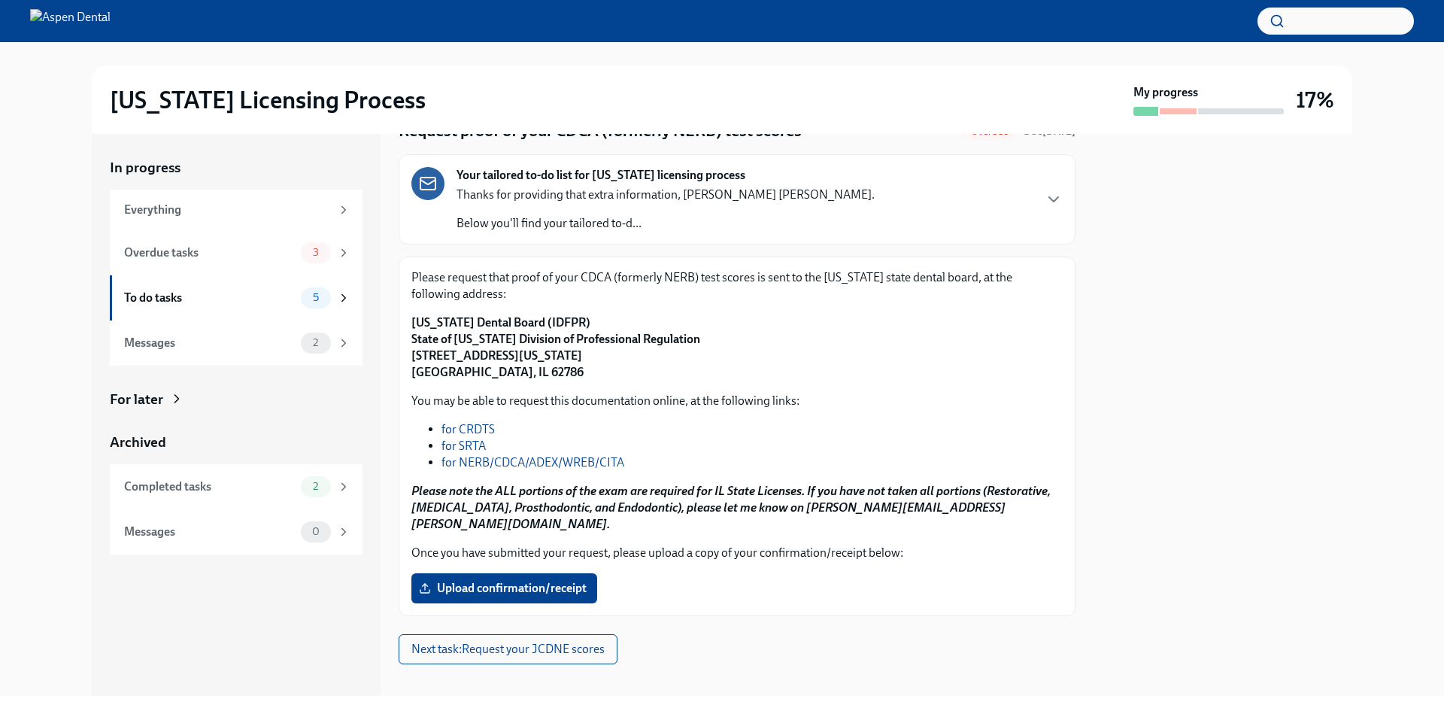
click at [529, 432] on li "for CRDTS" at bounding box center [751, 429] width 621 height 17
click at [515, 461] on link "for NERB/CDCA/ADEX/WREB/CITA" at bounding box center [532, 462] width 183 height 14
click at [510, 460] on link "for NERB/CDCA/ADEX/WREB/CITA" at bounding box center [532, 462] width 183 height 14
